Goal: Use online tool/utility: Utilize a website feature to perform a specific function

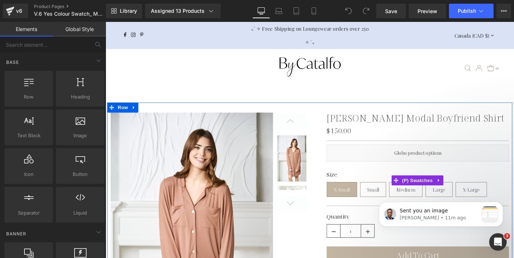
click at [353, 201] on span "X-Small" at bounding box center [362, 203] width 18 height 15
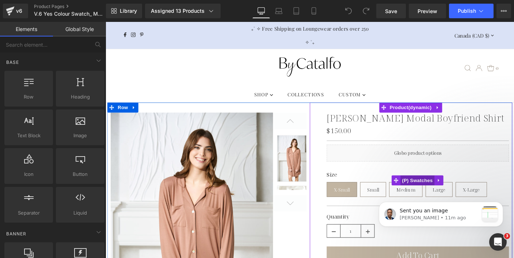
click at [441, 192] on span "(P) Swatches" at bounding box center [443, 193] width 37 height 11
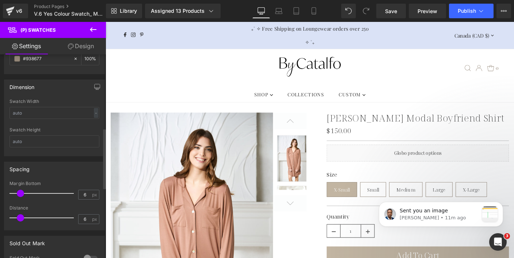
scroll to position [224, 0]
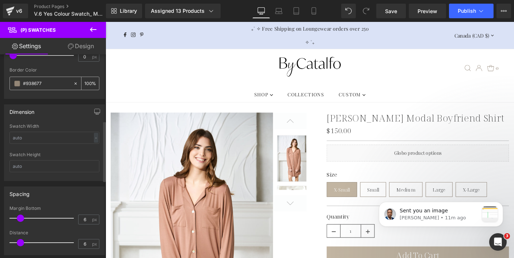
click at [49, 81] on input "#938677" at bounding box center [46, 84] width 47 height 8
click at [27, 84] on input "#938677" at bounding box center [46, 84] width 47 height 8
click at [39, 81] on input "#938677" at bounding box center [46, 84] width 47 height 8
click at [15, 84] on span at bounding box center [17, 84] width 6 height 6
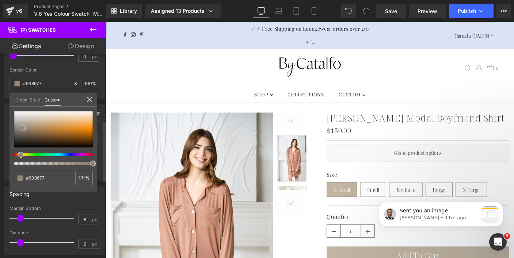
click at [35, 99] on link "Global Style" at bounding box center [27, 99] width 25 height 12
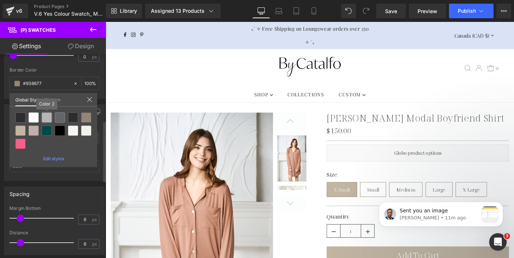
click at [48, 118] on div at bounding box center [47, 118] width 10 height 10
type input "Color 2"
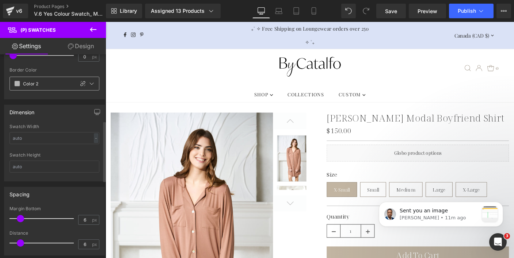
click at [18, 84] on span at bounding box center [17, 84] width 6 height 6
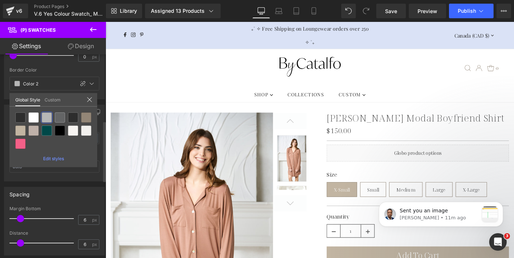
click at [53, 101] on link "Custom" at bounding box center [53, 99] width 16 height 12
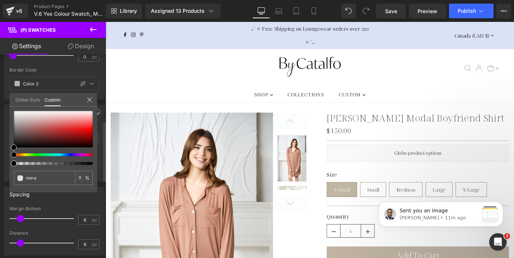
click at [31, 102] on link "Global Style" at bounding box center [27, 99] width 25 height 12
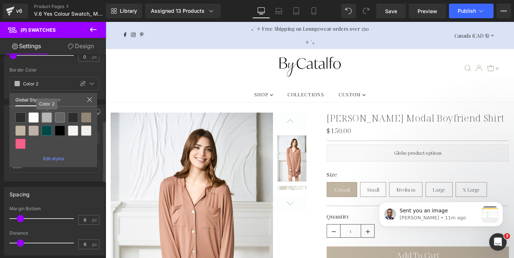
click at [49, 118] on div at bounding box center [47, 118] width 10 height 10
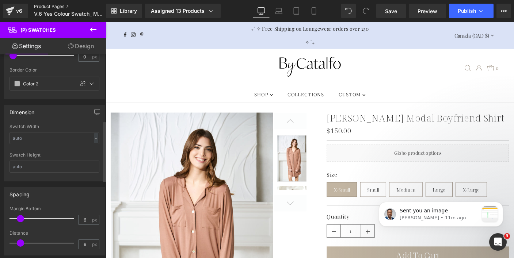
click at [64, 7] on link "Product Pages" at bounding box center [76, 7] width 84 height 6
